Goal: Find contact information: Find contact information

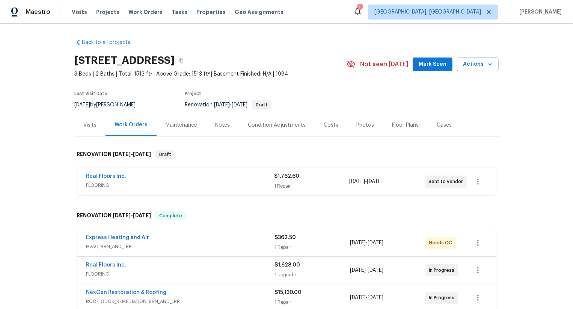
click at [76, 177] on div "Real Floors Inc. FLOORING $1,762.60 1 Repair 8/22/2025 - 8/22/2025 Sent to vend…" at bounding box center [286, 181] width 425 height 31
copy link "Real Floors Inc."
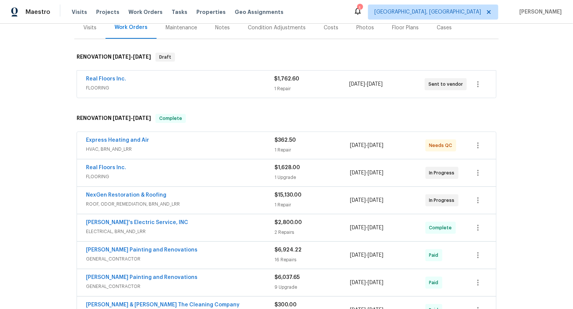
click at [82, 165] on div "Real Floors Inc. FLOORING $1,628.00 1 Upgrade 8/7/2025 - 8/8/2025 In Progress" at bounding box center [286, 172] width 419 height 27
copy link "Real Floors Inc."
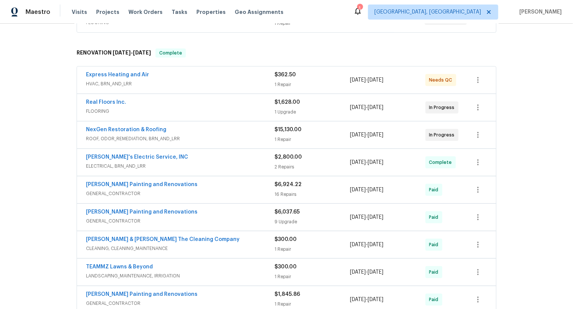
click at [80, 131] on div "NexGen Restoration & Roofing ROOF, ODOR_REMEDIATION, BRN_AND_LRR $15,130.00 1 R…" at bounding box center [286, 134] width 419 height 27
copy link "NexGen Restoration & Roofing"
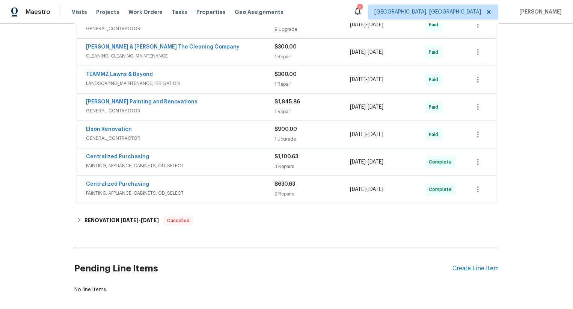
scroll to position [389, 0]
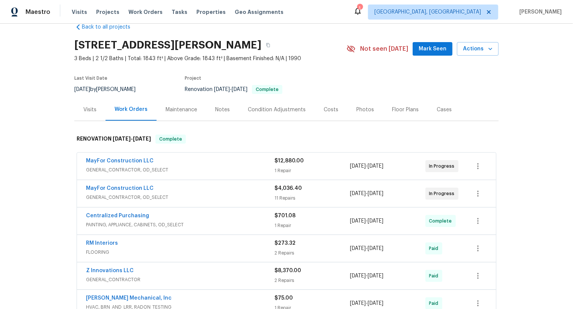
scroll to position [23, 0]
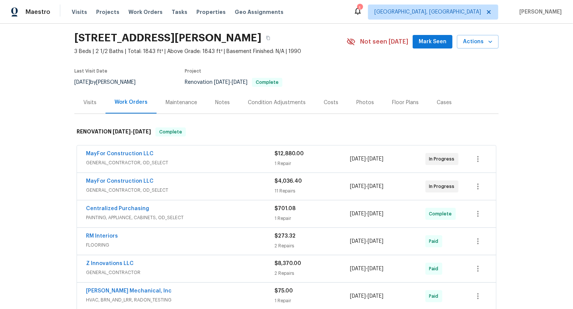
click at [79, 153] on div "MayFor Construction LLC GENERAL_CONTRACTOR, OD_SELECT $12,880.00 1 Repair [DATE…" at bounding box center [286, 158] width 419 height 27
click at [79, 153] on div "MayFor Construction LLC GENERAL_CONTRACTOR, OD_SELECT $12,880.00 1 Repair 8/22/…" at bounding box center [286, 158] width 419 height 27
copy link "MayFor Construction LLC"
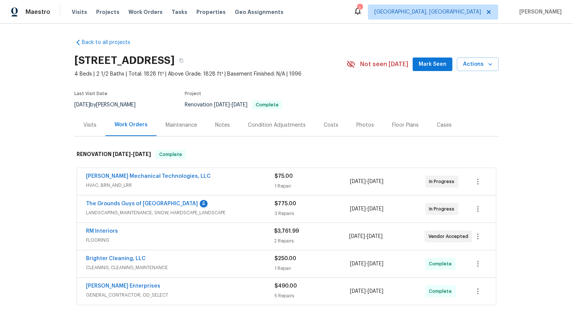
click at [79, 233] on div "RM Interiors FLOORING $3,761.99 2 Repairs [DATE] - [DATE] Vendor Accepted" at bounding box center [286, 236] width 419 height 27
copy link "RM Interiors"
click at [79, 202] on div "The Grounds Guys of [GEOGRAPHIC_DATA] 4 LANDSCAPING_MAINTENANCE, SNOW, HARDSCAP…" at bounding box center [286, 208] width 419 height 27
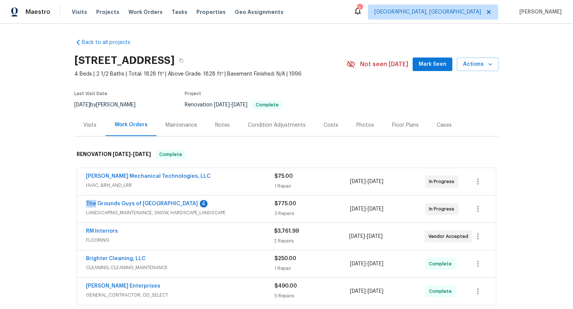
click at [79, 202] on div "The Grounds Guys of Huntersville 4 LANDSCAPING_MAINTENANCE, SNOW, HARDSCAPE_LAN…" at bounding box center [286, 208] width 419 height 27
copy link "The Grounds Guys of Huntersville"
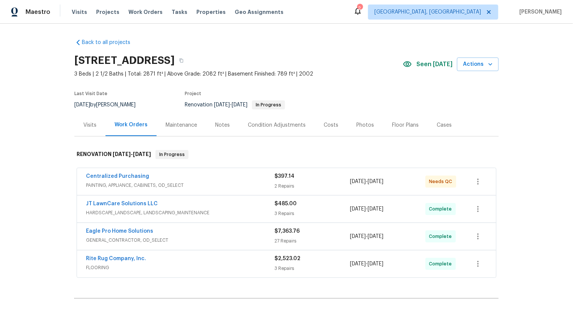
scroll to position [60, 0]
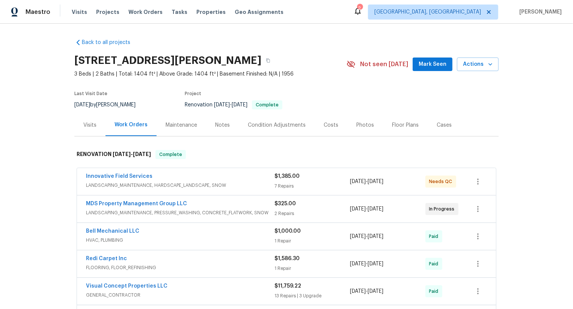
scroll to position [70, 0]
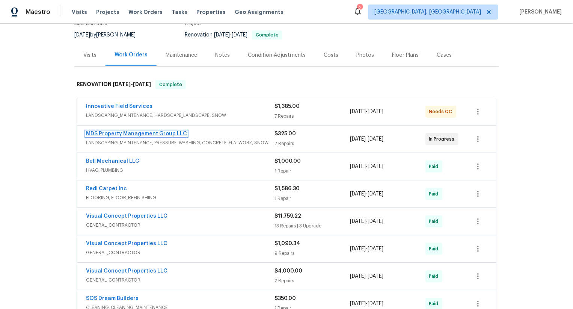
click at [128, 131] on link "MDS Property Management Group LLC" at bounding box center [136, 133] width 101 height 5
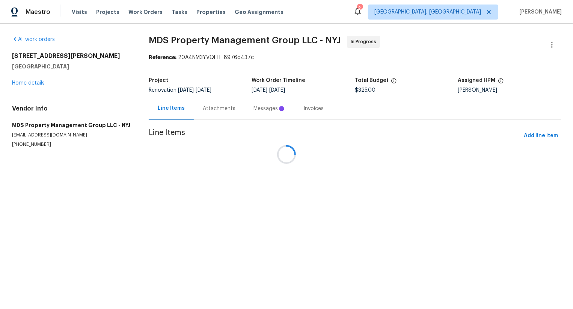
click at [211, 106] on div at bounding box center [286, 154] width 573 height 309
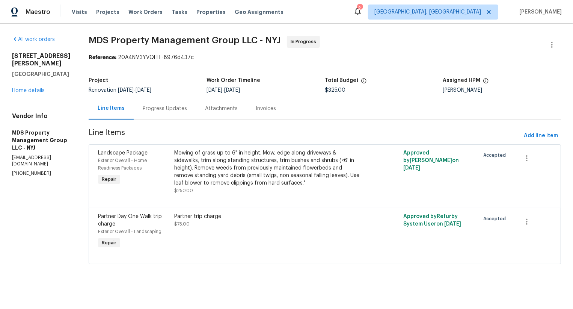
click at [212, 111] on div "Attachments" at bounding box center [221, 109] width 33 height 8
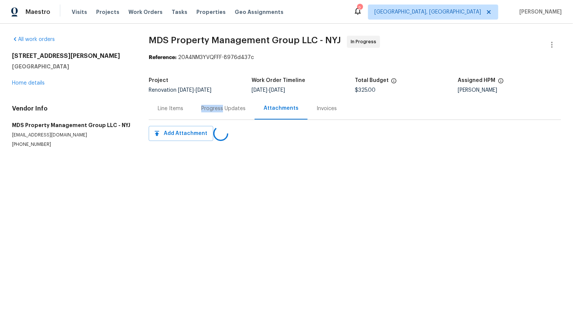
click at [212, 111] on div "Progress Updates" at bounding box center [223, 109] width 44 height 8
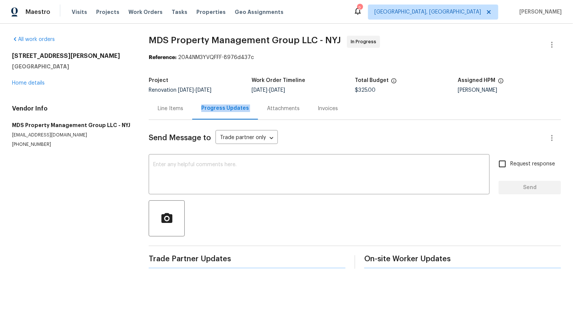
click at [212, 111] on div "Progress Updates" at bounding box center [225, 108] width 48 height 8
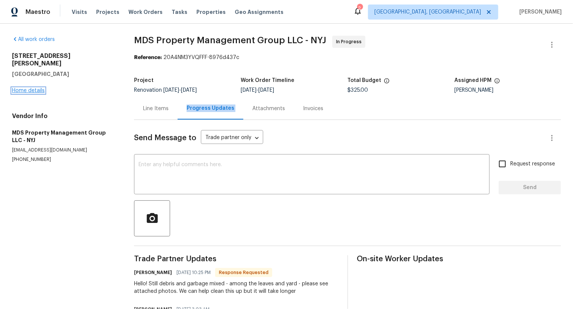
click at [36, 88] on link "Home details" at bounding box center [28, 90] width 33 height 5
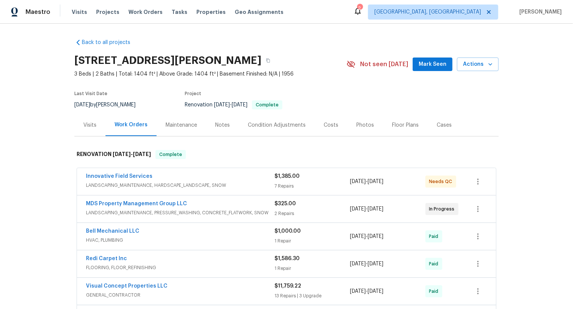
click at [213, 204] on div "MDS Property Management Group LLC" at bounding box center [180, 204] width 189 height 9
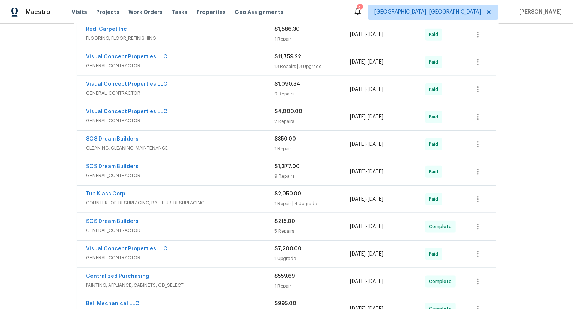
scroll to position [600, 0]
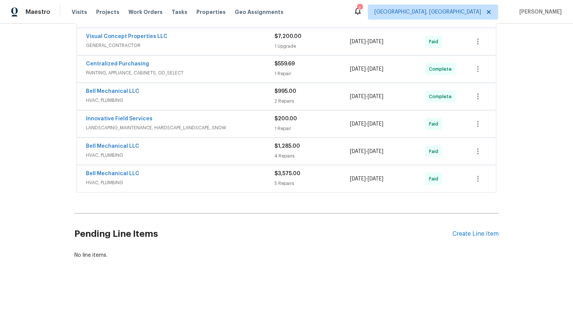
click at [485, 239] on div "Pending Line Items Create Line Item" at bounding box center [286, 233] width 425 height 35
click at [485, 233] on div "Create Line Item" at bounding box center [476, 233] width 46 height 7
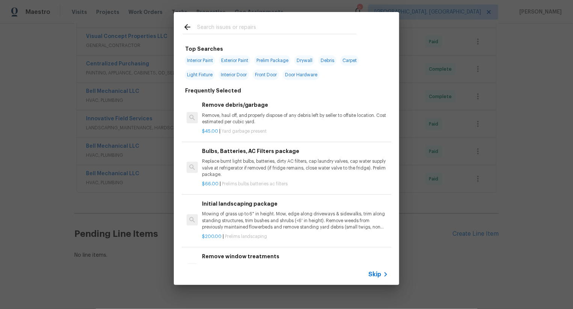
click at [373, 275] on span "Skip" at bounding box center [375, 275] width 13 height 8
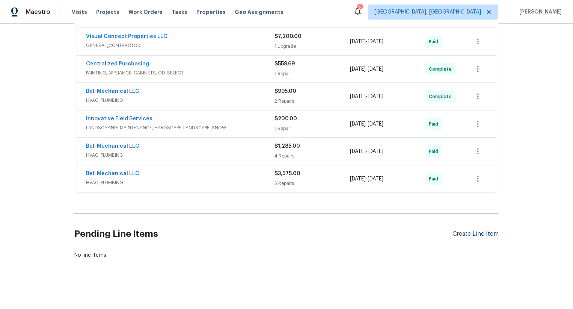
click at [480, 231] on div "Create Line Item" at bounding box center [476, 233] width 46 height 7
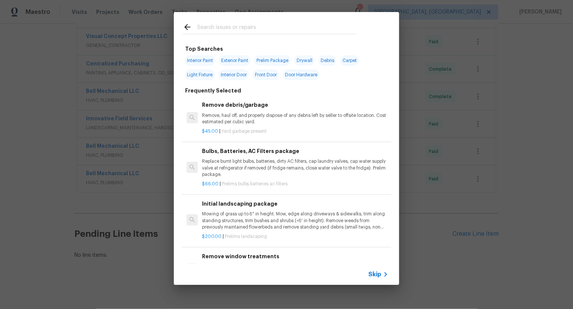
click at [371, 278] on span "Skip" at bounding box center [375, 275] width 13 height 8
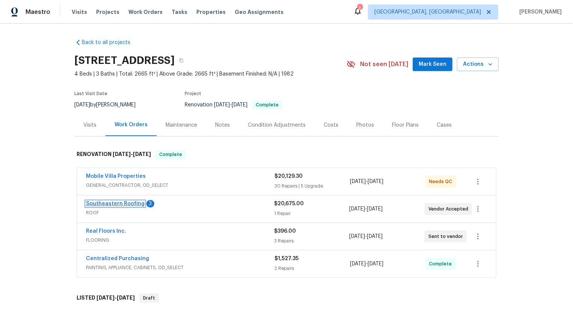
click at [131, 203] on link "Southeastern Roofing" at bounding box center [115, 203] width 59 height 5
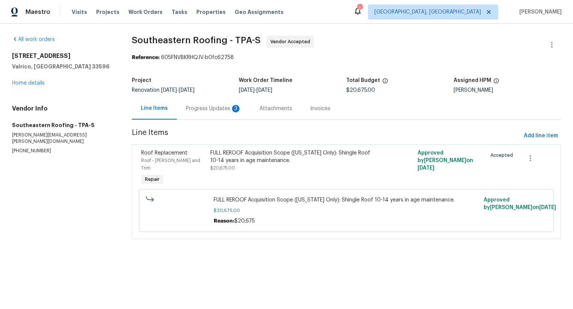
click at [198, 108] on div "Progress Updates 3" at bounding box center [214, 109] width 56 height 8
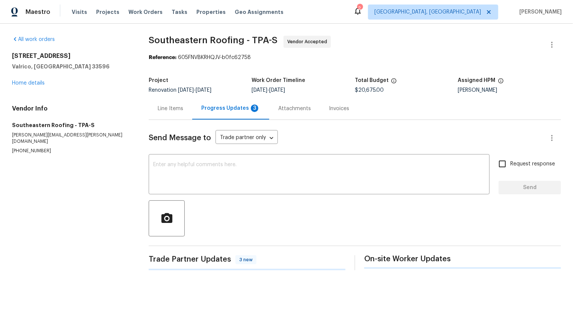
click at [199, 109] on div "Progress Updates 3" at bounding box center [230, 108] width 77 height 22
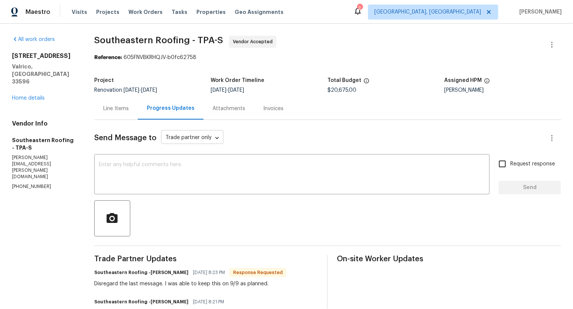
scroll to position [45, 0]
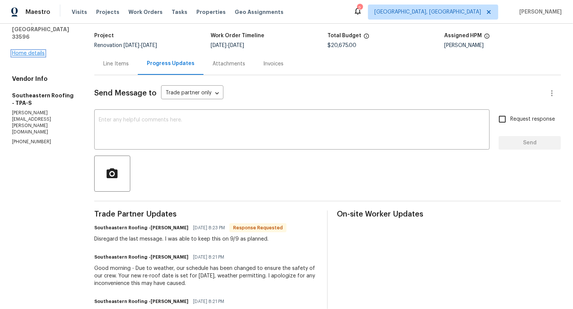
click at [31, 51] on link "Home details" at bounding box center [28, 53] width 33 height 5
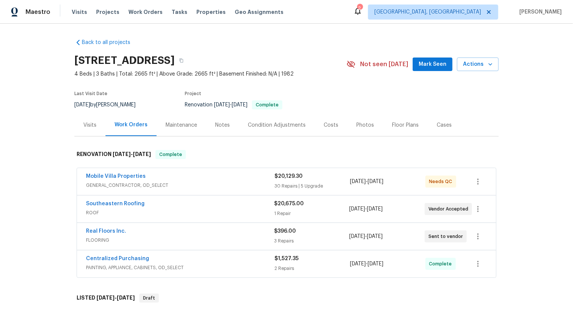
click at [80, 229] on div "Real Floors Inc. FLOORING $396.00 3 Repairs 7/28/2025 - 7/28/2025 Sent to vendor" at bounding box center [286, 236] width 419 height 27
copy link "Real Floors Inc."
click at [78, 204] on div "Southeastern Roofing ROOF $20,675.00 1 Repair 8/6/2025 - 8/6/2025 Vendor Accept…" at bounding box center [286, 208] width 419 height 27
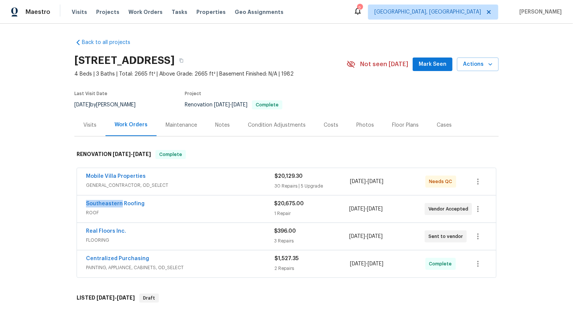
click at [78, 204] on div "Southeastern Roofing ROOF $20,675.00 1 Repair 8/6/2025 - 8/6/2025 Vendor Accept…" at bounding box center [286, 208] width 419 height 27
copy link "Southeastern Roofing"
